Goal: Use online tool/utility: Utilize a website feature to perform a specific function

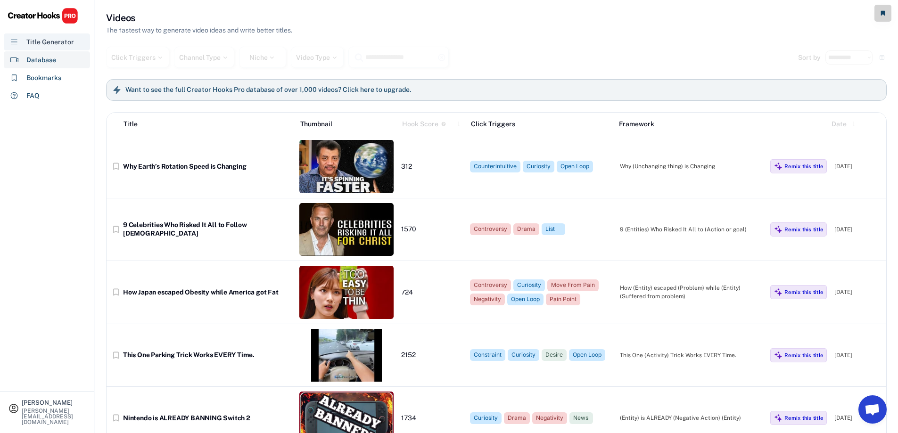
click at [32, 41] on div "Title Generator" at bounding box center [50, 42] width 48 height 10
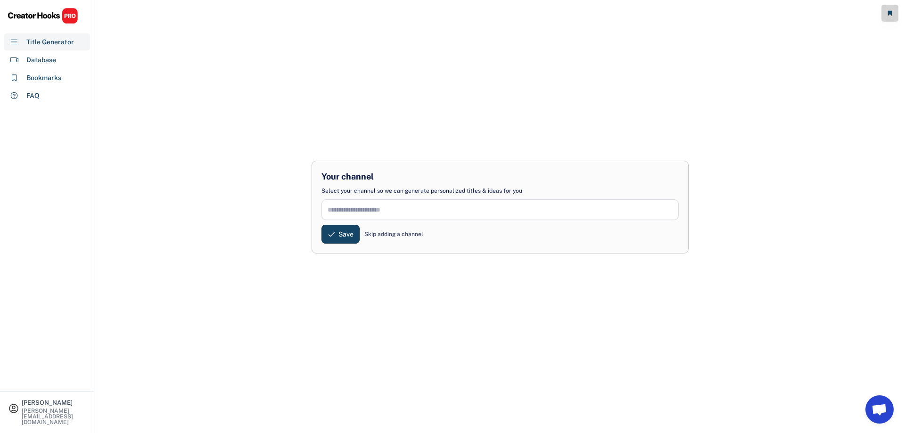
click at [385, 235] on div "Skip adding a channel" at bounding box center [394, 234] width 59 height 8
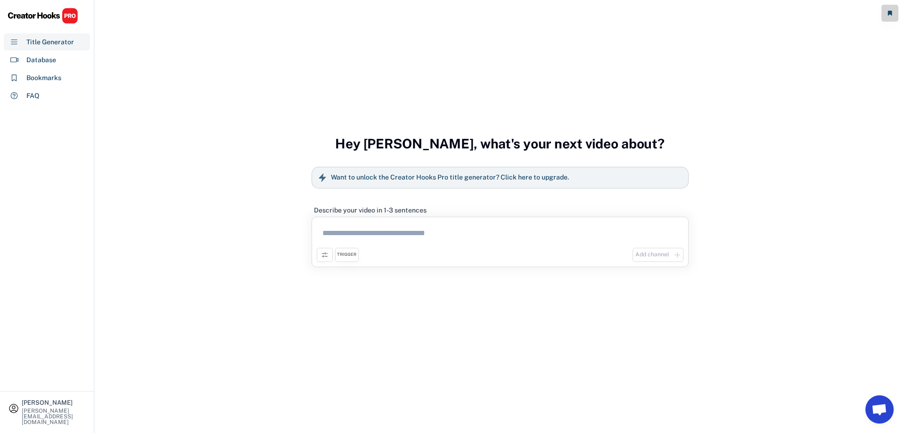
click at [386, 232] on textarea at bounding box center [500, 235] width 367 height 26
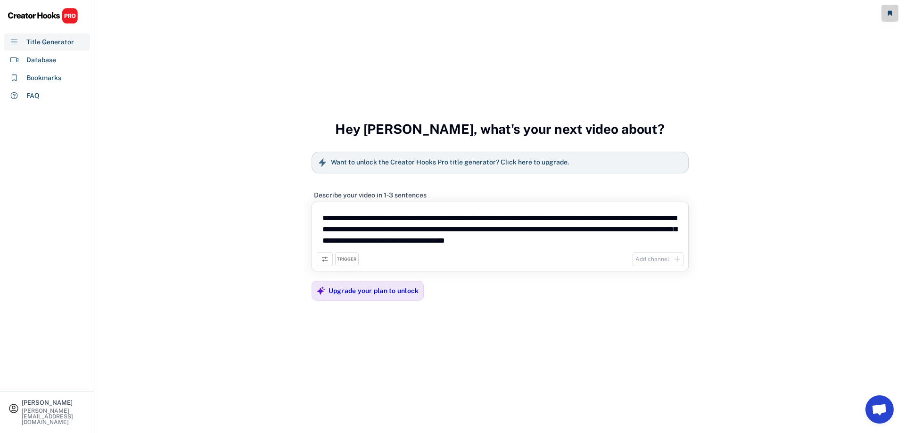
type textarea "**********"
click at [651, 260] on div "Add channel" at bounding box center [653, 260] width 34 height 8
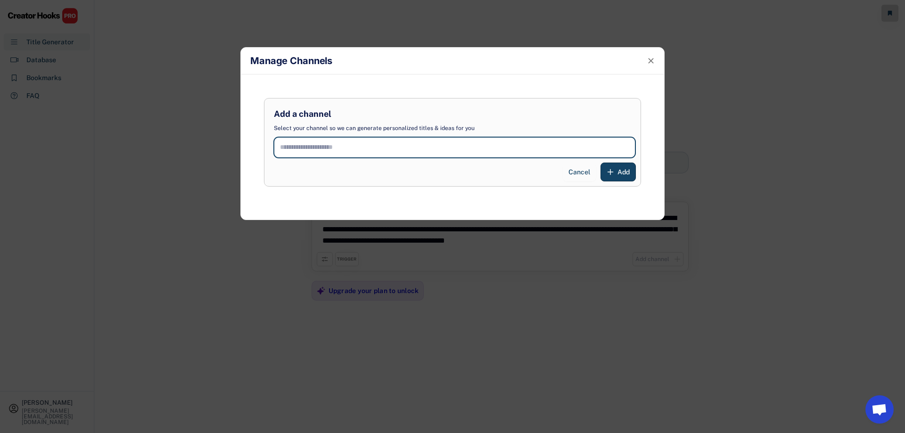
click at [290, 146] on input "input" at bounding box center [455, 147] width 362 height 21
paste input "**********"
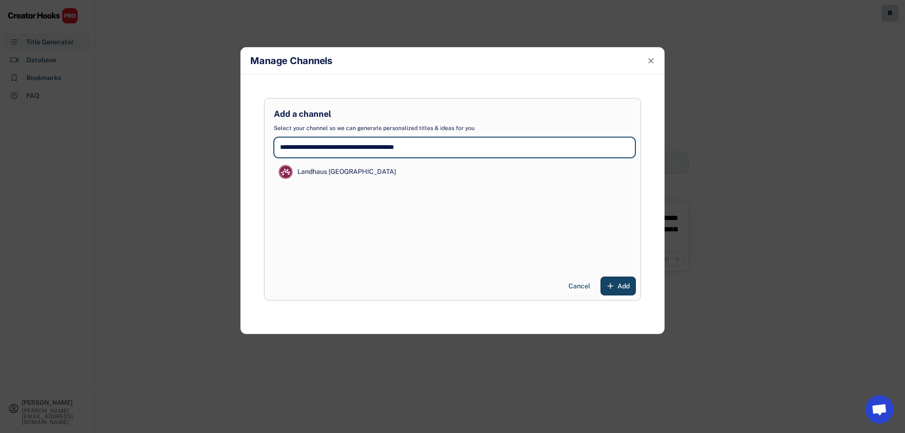
type input "**********"
click at [380, 266] on div "Landhaus [GEOGRAPHIC_DATA]" at bounding box center [455, 217] width 362 height 109
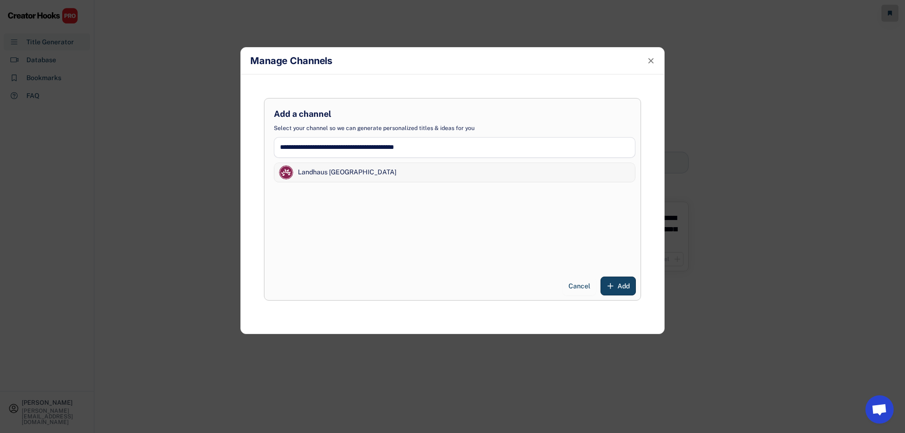
click at [338, 174] on div "Landhaus [GEOGRAPHIC_DATA]" at bounding box center [347, 172] width 99 height 9
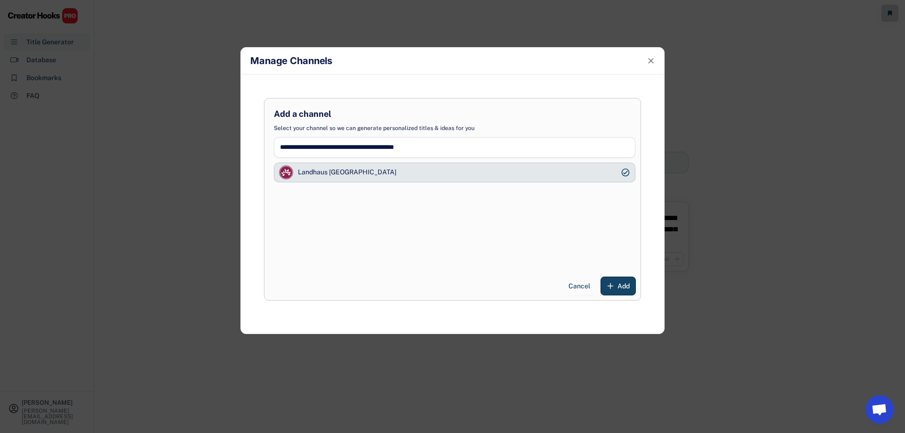
click at [344, 265] on div "Landhaus [GEOGRAPHIC_DATA]" at bounding box center [455, 217] width 362 height 109
click at [625, 286] on span "Add" at bounding box center [624, 286] width 12 height 0
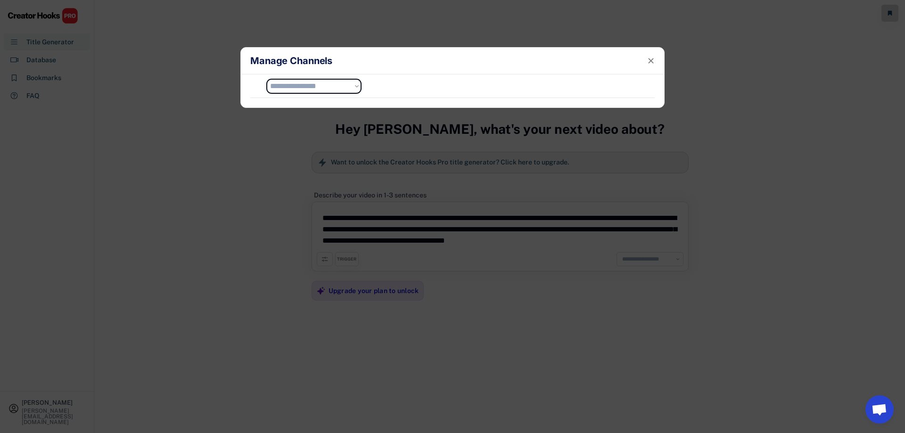
click at [358, 85] on select "**********" at bounding box center [314, 86] width 94 height 14
click at [655, 56] on icon at bounding box center [651, 60] width 9 height 9
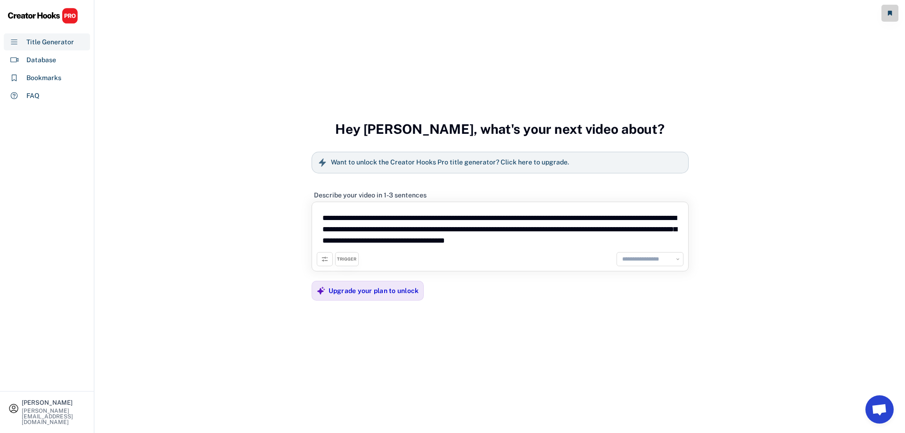
click at [636, 262] on select "**********" at bounding box center [650, 259] width 61 height 9
select select "**********"
click at [620, 255] on select "**********" at bounding box center [650, 259] width 61 height 9
click at [324, 259] on icon at bounding box center [325, 260] width 8 height 8
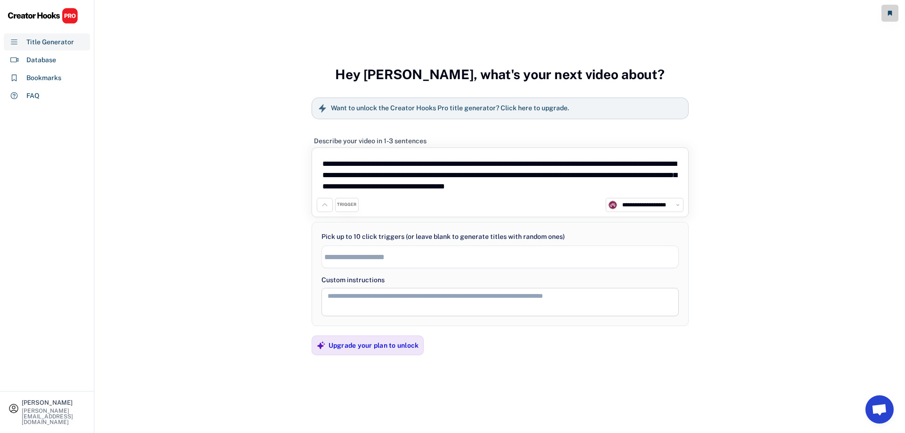
click at [346, 207] on div "TRIGGER" at bounding box center [346, 205] width 19 height 6
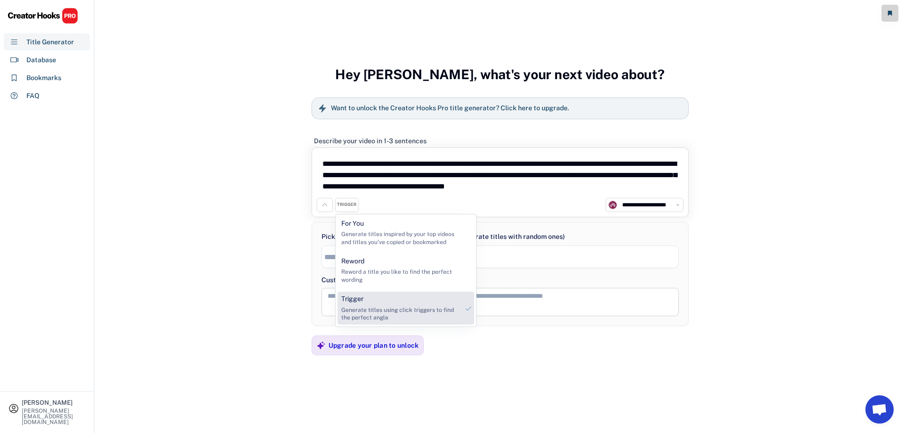
click at [377, 314] on div "Generate titles using click triggers to find the perfect angle" at bounding box center [399, 315] width 117 height 16
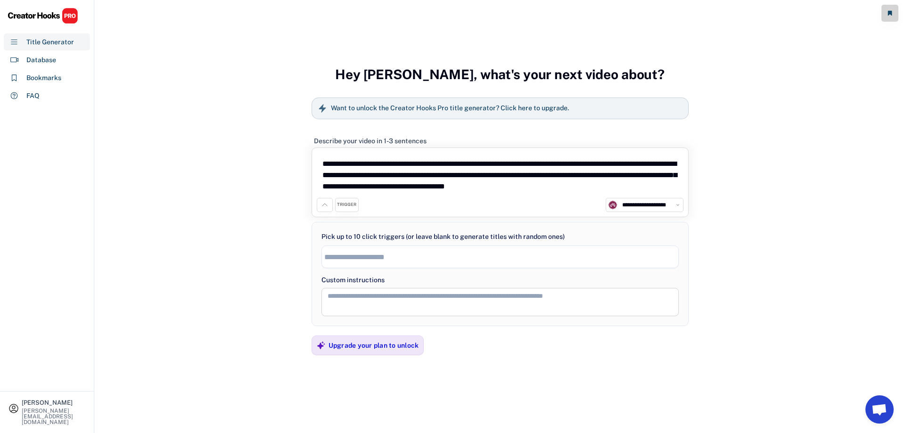
click at [365, 258] on input "search" at bounding box center [502, 257] width 357 height 8
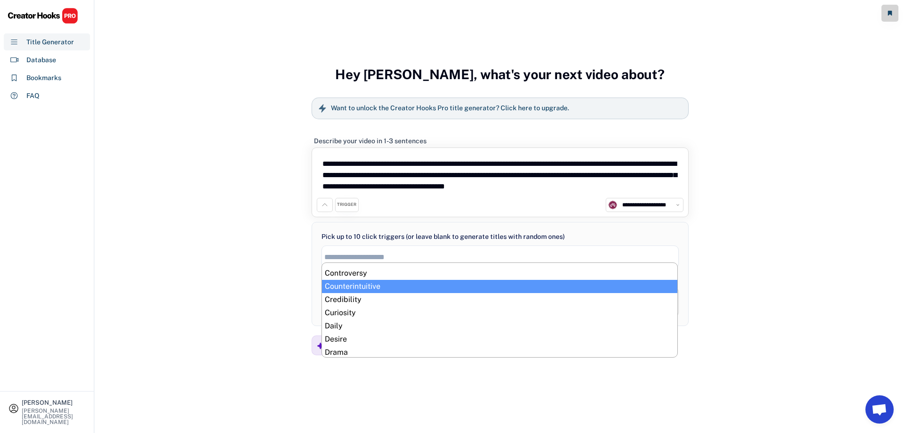
scroll to position [64, 0]
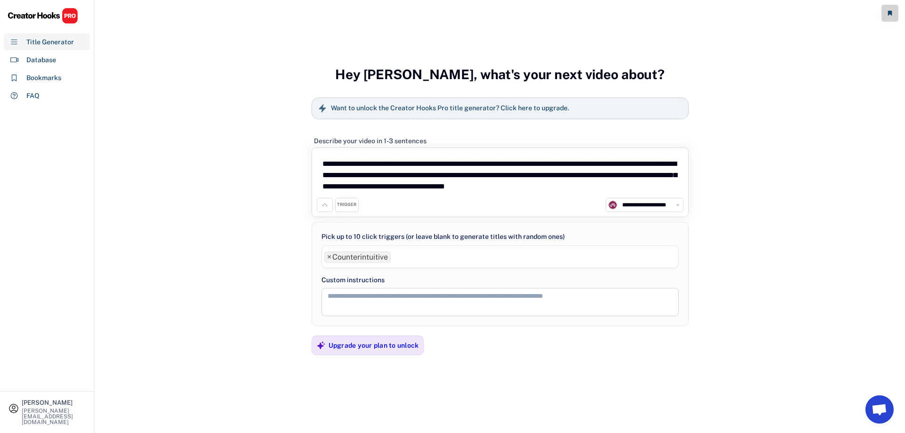
click at [408, 257] on ul "× Counterintuitive" at bounding box center [500, 256] width 357 height 14
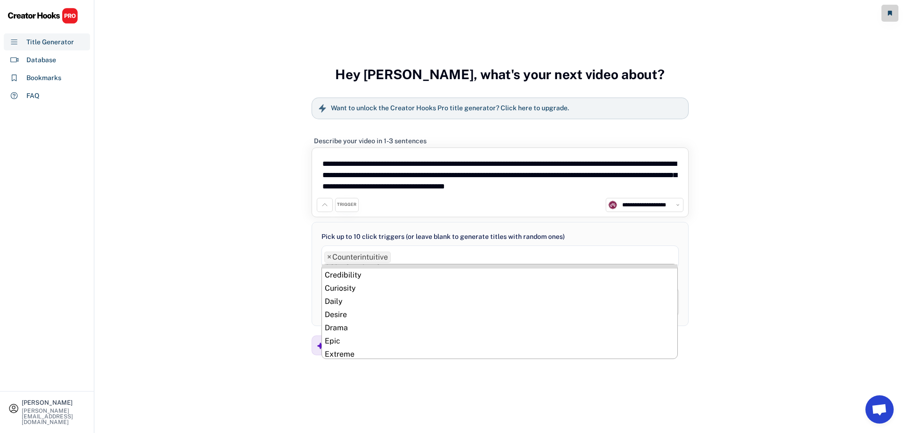
scroll to position [125, 0]
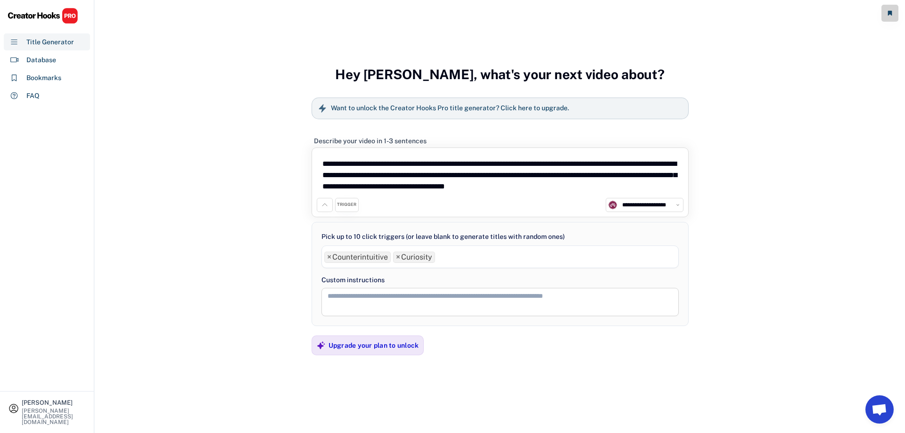
click at [641, 249] on ul "× Counterintuitive × Curiosity" at bounding box center [500, 256] width 357 height 14
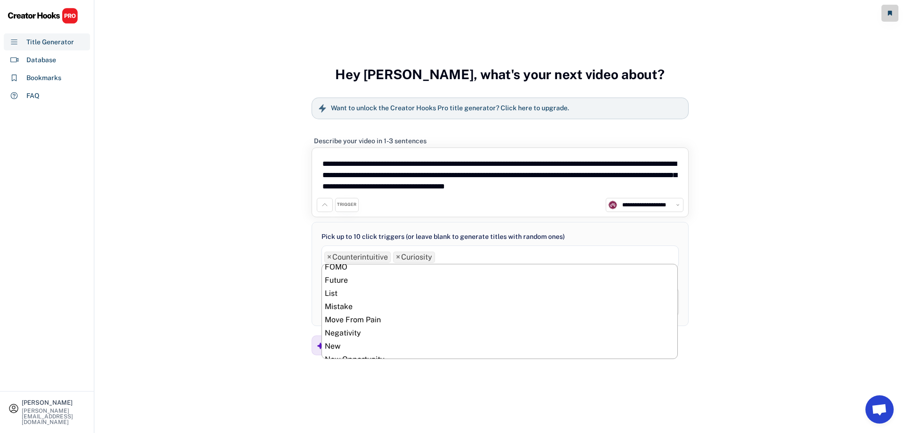
scroll to position [211, 0]
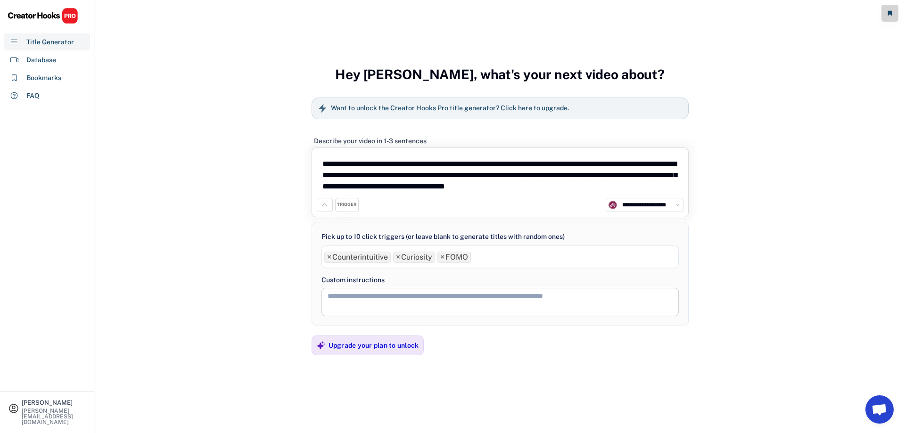
click at [669, 259] on ul "× Counterintuitive × Curiosity × FOMO" at bounding box center [500, 256] width 357 height 14
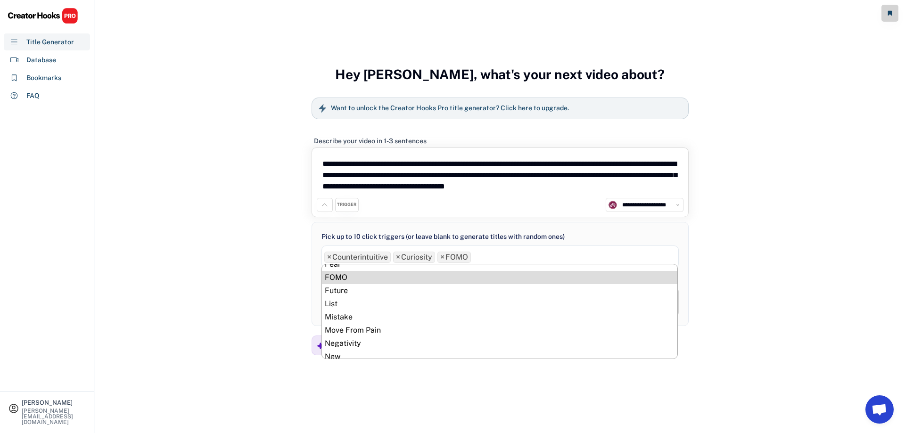
scroll to position [221, 0]
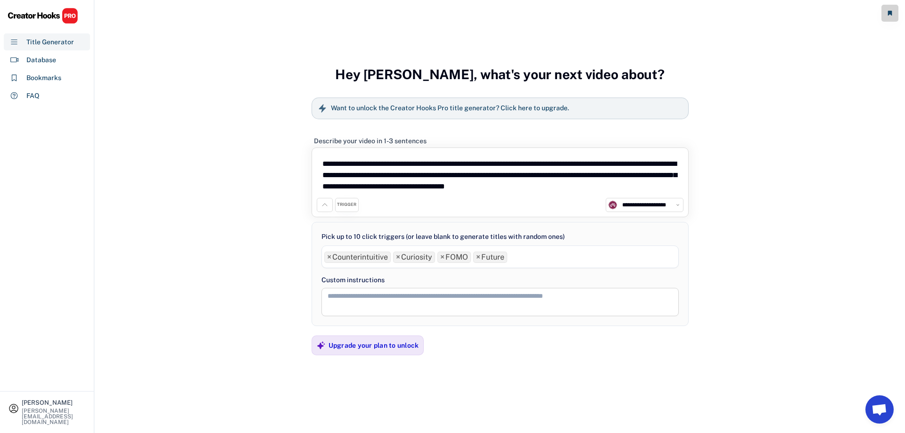
click at [669, 255] on ul "× Counterintuitive × Curiosity × FOMO × Future" at bounding box center [500, 256] width 357 height 14
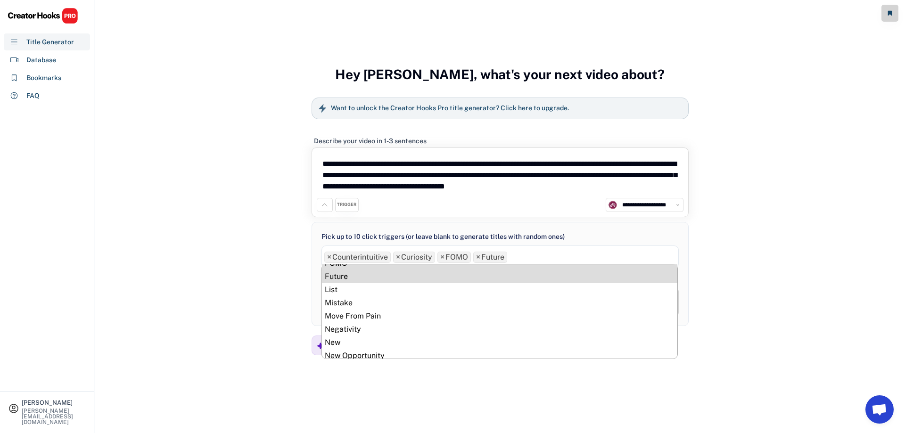
scroll to position [235, 0]
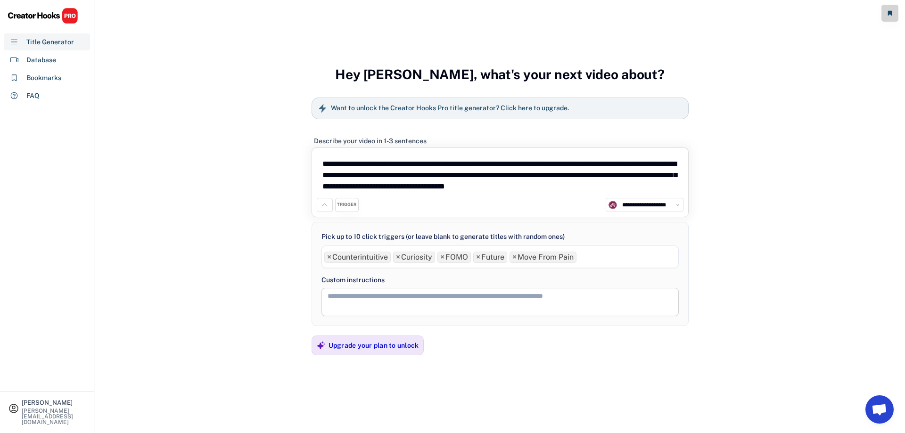
click at [671, 256] on ul "× Counterintuitive × Curiosity × FOMO × Future × Move From Pain" at bounding box center [500, 256] width 357 height 14
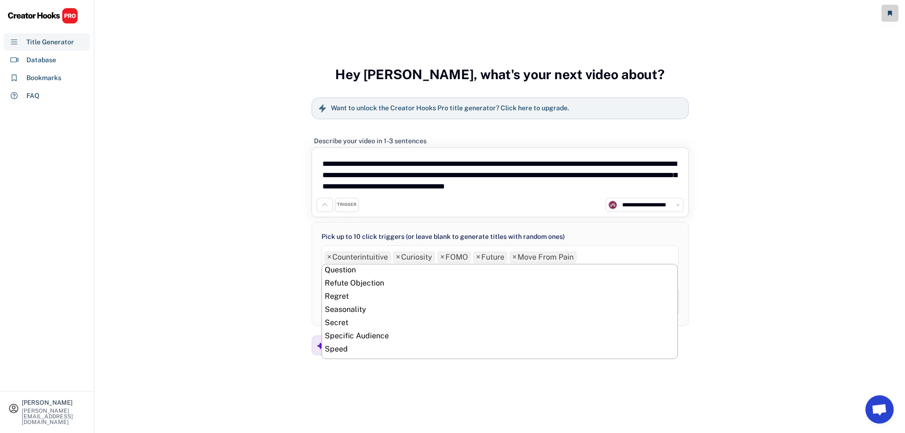
scroll to position [374, 0]
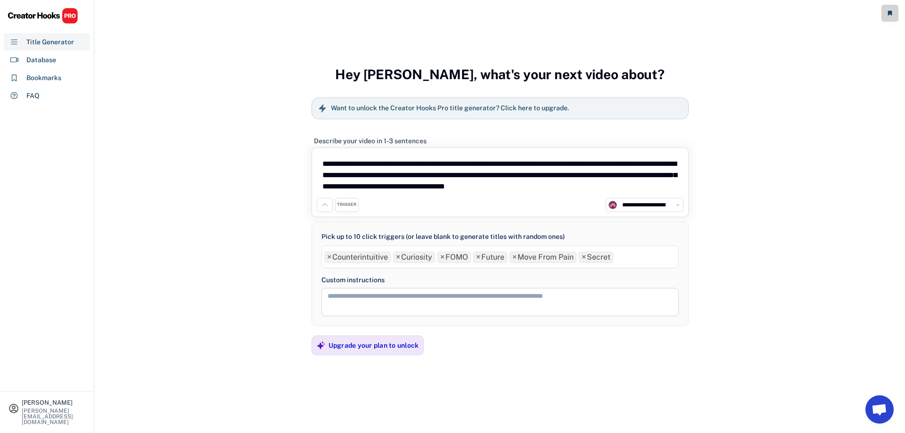
click at [658, 250] on ul "× Counterintuitive × Curiosity × FOMO × Future × Move From Pain × Secret" at bounding box center [500, 256] width 357 height 14
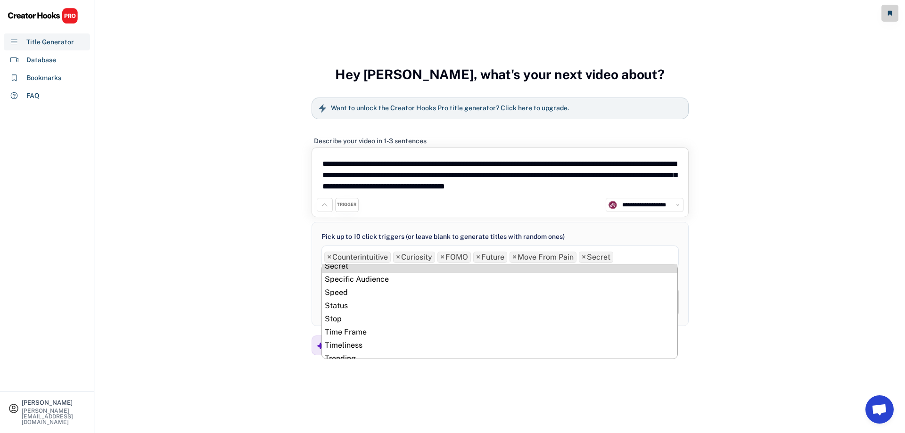
scroll to position [420, 0]
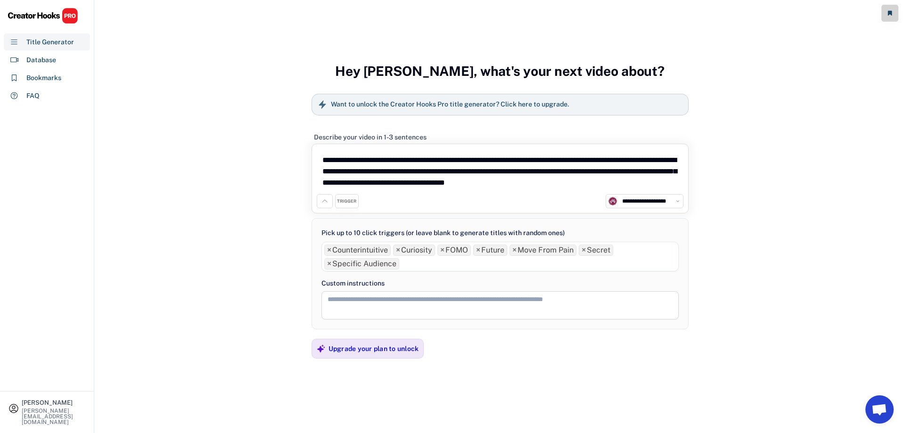
click at [641, 261] on ul "× Counterintuitive × Curiosity × FOMO × Future × Move From Pain × Secret × Spec…" at bounding box center [500, 255] width 357 height 27
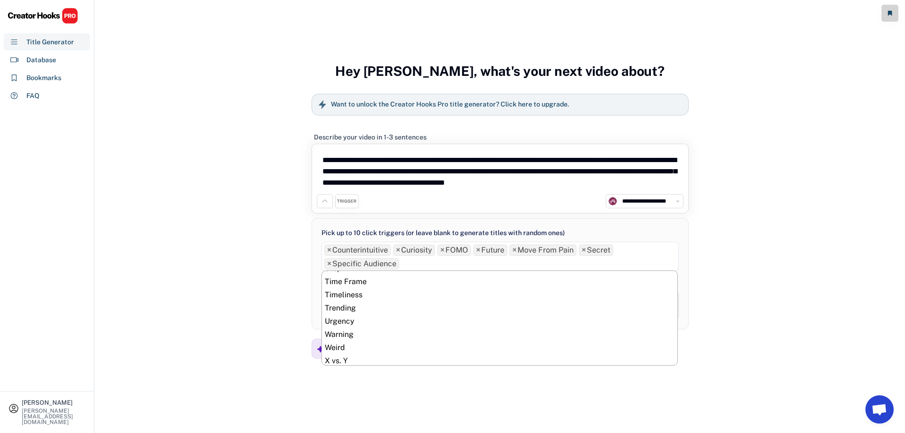
scroll to position [487, 0]
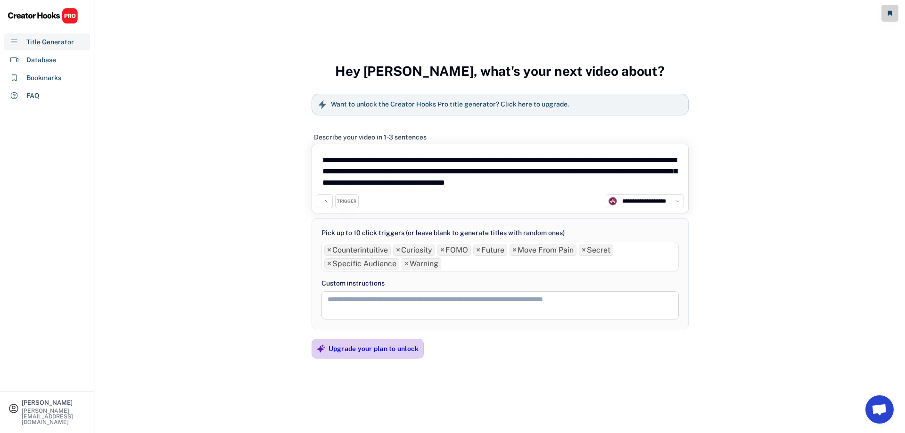
click at [384, 350] on div "Upgrade your plan to unlock" at bounding box center [374, 349] width 91 height 8
